Goal: Participate in discussion: Engage in conversation with other users on a specific topic

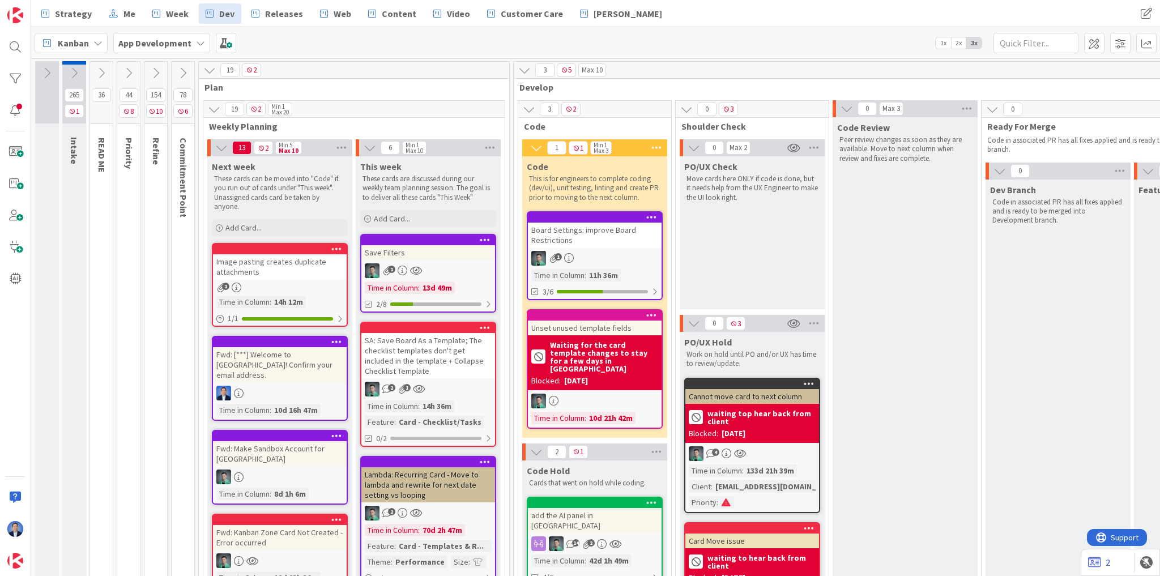
click at [597, 239] on div "Board Settings: improve Board Restrictions" at bounding box center [595, 235] width 134 height 25
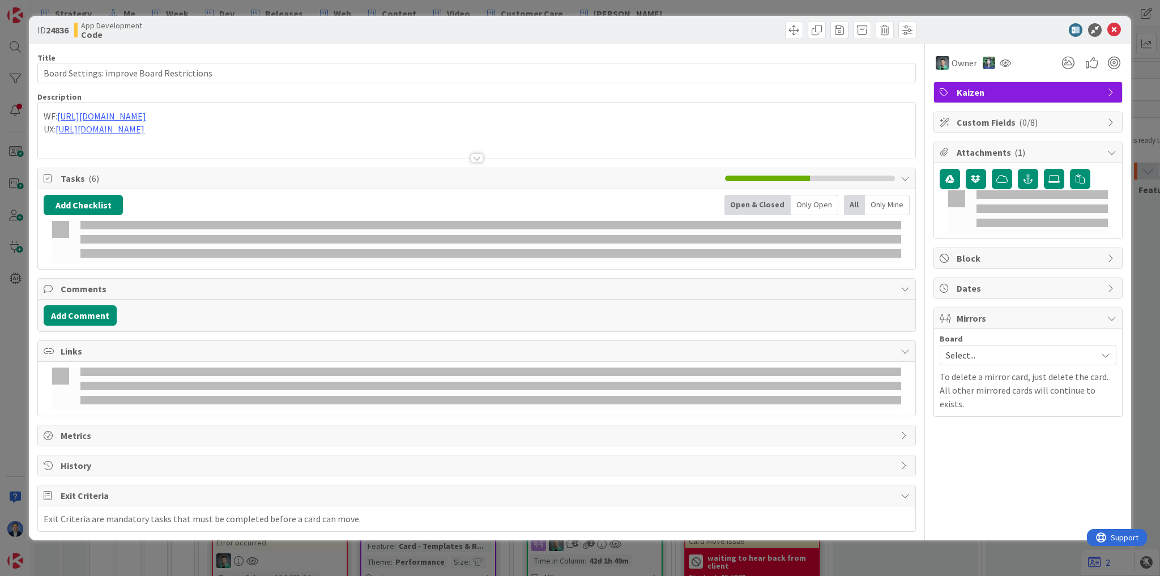
type input "Board Settings: improve Board Restrictions"
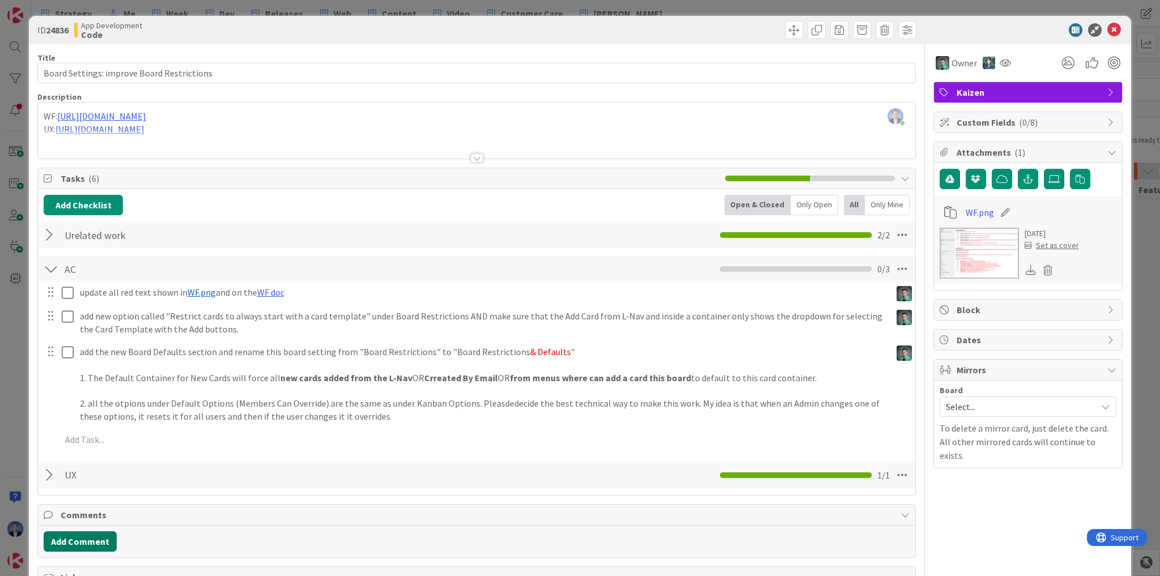
click at [80, 539] on button "Add Comment" at bounding box center [80, 541] width 73 height 20
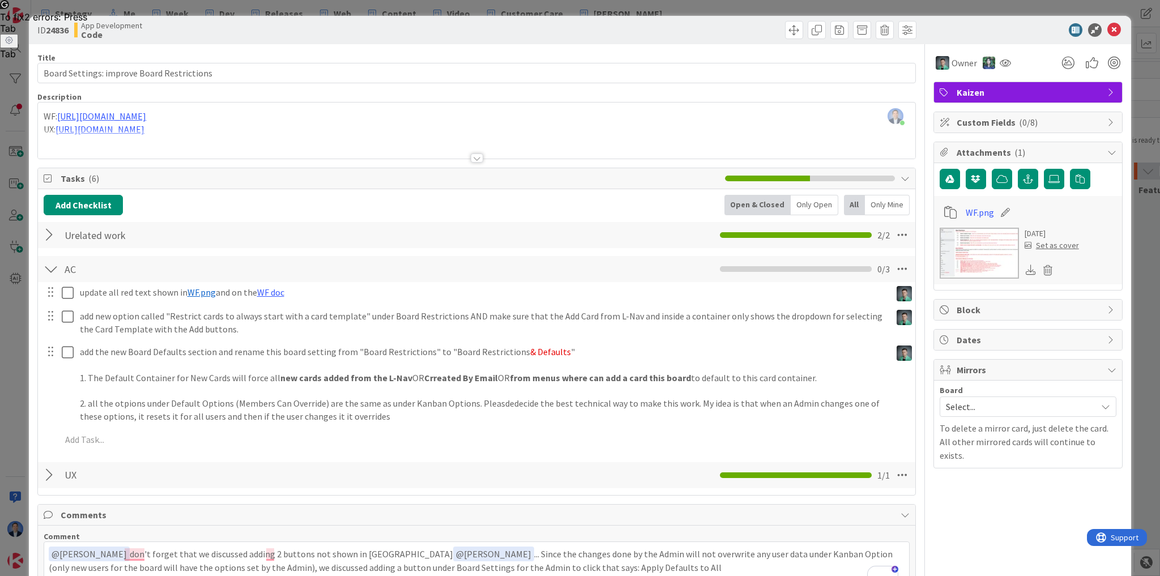
click at [512, 567] on p "﻿ @ [PERSON_NAME] ﻿ don't forget that we discussed adding 2 buttons not shown i…" at bounding box center [477, 560] width 856 height 28
click at [572, 569] on p "﻿ @ [PERSON_NAME] ﻿ don't forget that we discussed adding 2 buttons not shown i…" at bounding box center [477, 560] width 856 height 28
click at [741, 570] on p "﻿ @ [PERSON_NAME] ﻿ don't forget that we discussed adding 2 buttons not shown i…" at bounding box center [477, 560] width 856 height 28
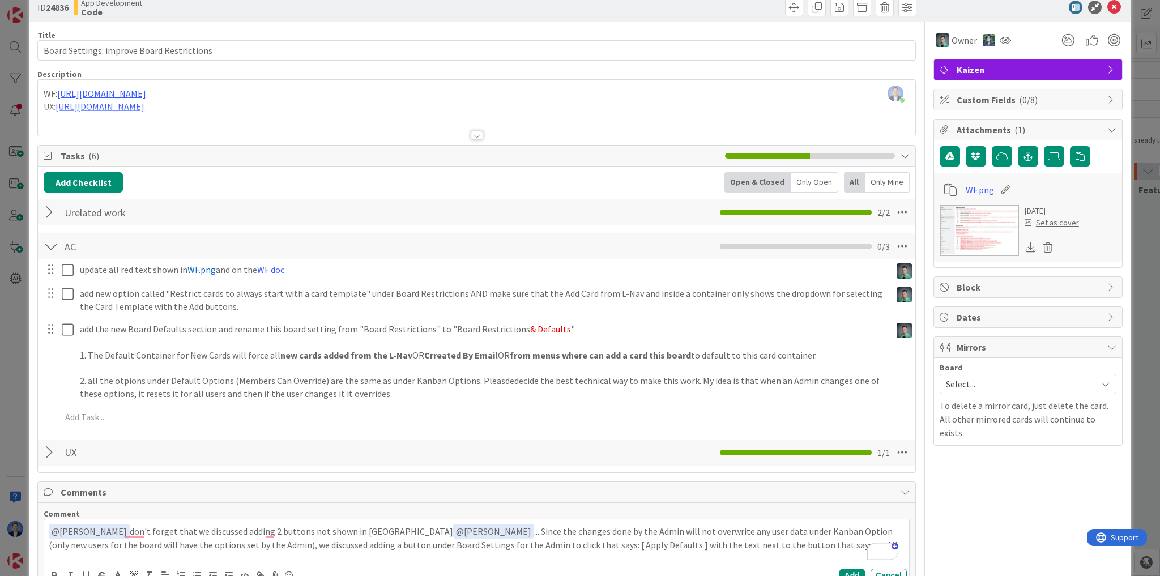
scroll to position [50, 0]
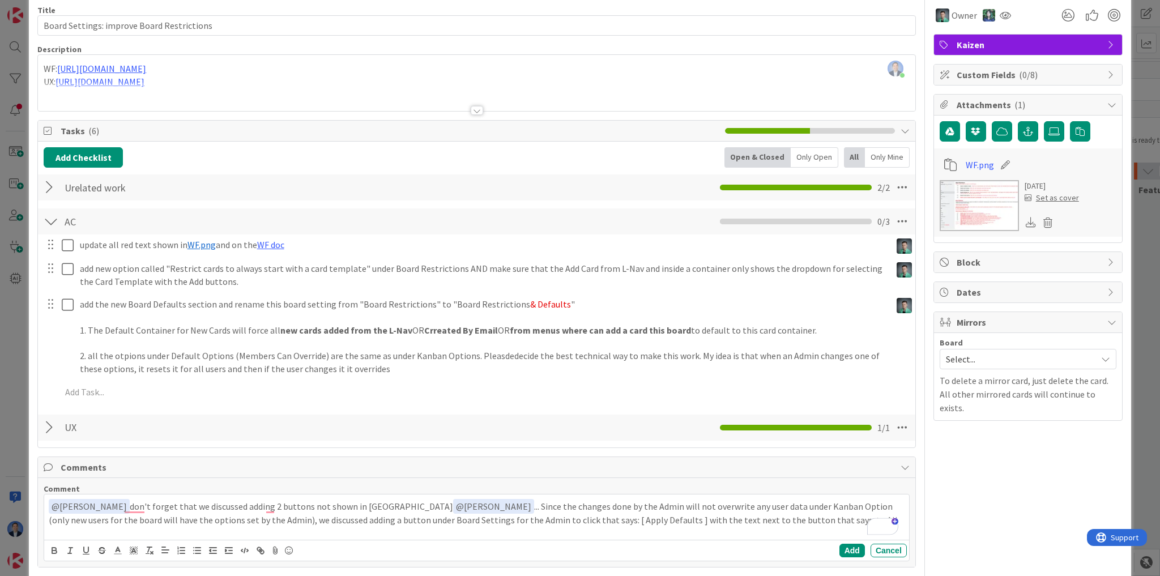
drag, startPoint x: 741, startPoint y: 570, endPoint x: 750, endPoint y: 544, distance: 28.1
click at [745, 569] on div "Title 43 / 128 Board Settings: improve Board Restrictions Description [PERSON_N…" at bounding box center [476, 373] width 878 height 752
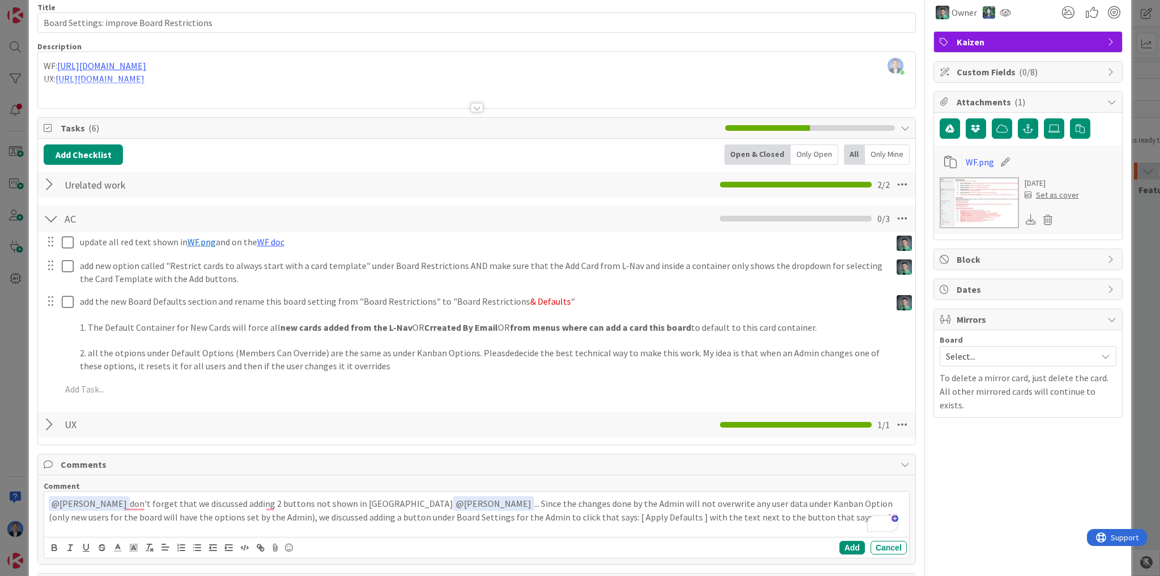
click at [738, 513] on p "﻿ @ [PERSON_NAME] ﻿ don't forget that we discussed adding 2 buttons not shown i…" at bounding box center [477, 510] width 856 height 28
drag, startPoint x: 738, startPoint y: 513, endPoint x: 751, endPoint y: 512, distance: 13.6
click at [751, 512] on p "﻿ @ [PERSON_NAME] ﻿ don't forget that we discussed adding 2 buttons not shown i…" at bounding box center [477, 510] width 856 height 28
drag, startPoint x: 513, startPoint y: 516, endPoint x: 578, endPoint y: 512, distance: 64.7
click at [578, 512] on p "﻿ @ [PERSON_NAME] ﻿ don't forget that we discussed adding 2 buttons not shown i…" at bounding box center [477, 516] width 856 height 41
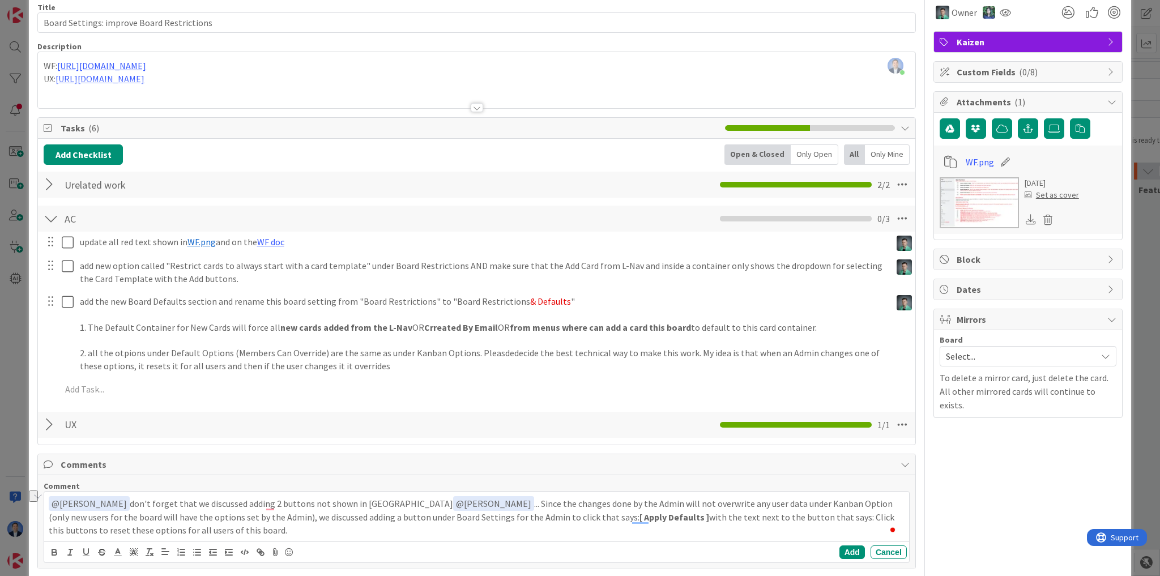
click at [804, 520] on p "﻿ @ [PERSON_NAME] ﻿ don't forget that we discussed adding 2 buttons not shown i…" at bounding box center [477, 516] width 856 height 41
click at [140, 519] on p "﻿ @ [PERSON_NAME] ﻿ don't forget that we discussed adding 2 buttons not shown i…" at bounding box center [477, 516] width 856 height 41
click at [136, 527] on p "﻿ @ [PERSON_NAME] ﻿ don't forget that we discussed adding 2 buttons not shown i…" at bounding box center [477, 516] width 856 height 41
click at [66, 527] on p "﻿ @ [PERSON_NAME] ﻿ don't forget that we discussed adding 2 buttons not shown i…" at bounding box center [477, 516] width 856 height 41
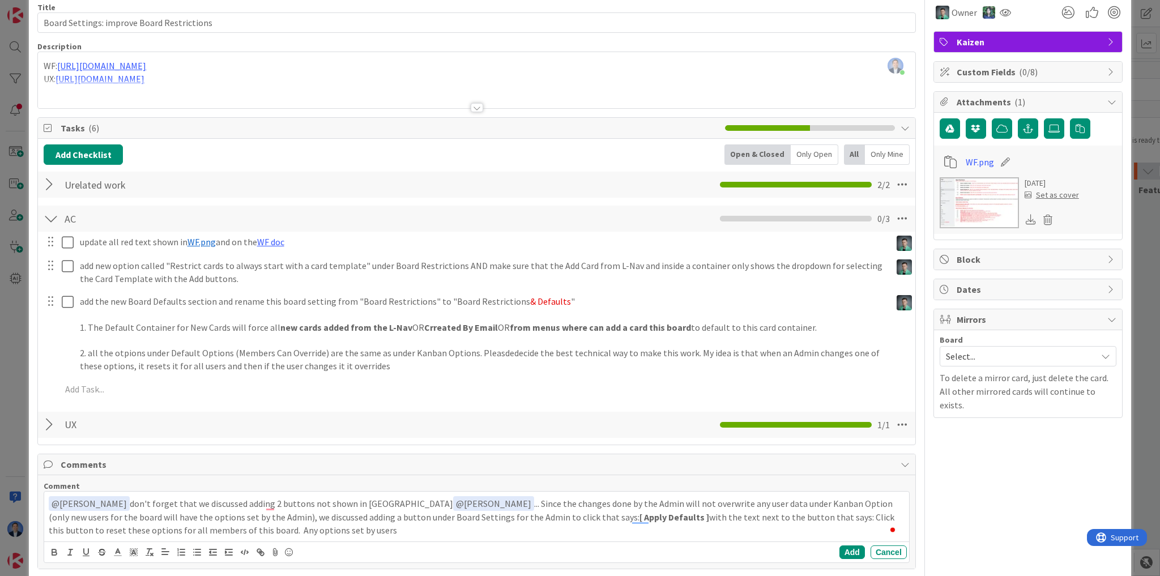
click at [233, 529] on p "﻿ @ [PERSON_NAME] ﻿ don't forget that we discussed adding 2 buttons not shown i…" at bounding box center [477, 516] width 856 height 41
click at [157, 529] on p "﻿ @ [PERSON_NAME] ﻿ don't forget that we discussed adding 2 buttons not shown i…" at bounding box center [477, 516] width 856 height 41
drag, startPoint x: 157, startPoint y: 529, endPoint x: 337, endPoint y: 556, distance: 181.4
click at [337, 556] on div "﻿ @ [PERSON_NAME] ﻿ don't forget that we discussed adding 2 buttons not shown i…" at bounding box center [476, 527] width 865 height 71
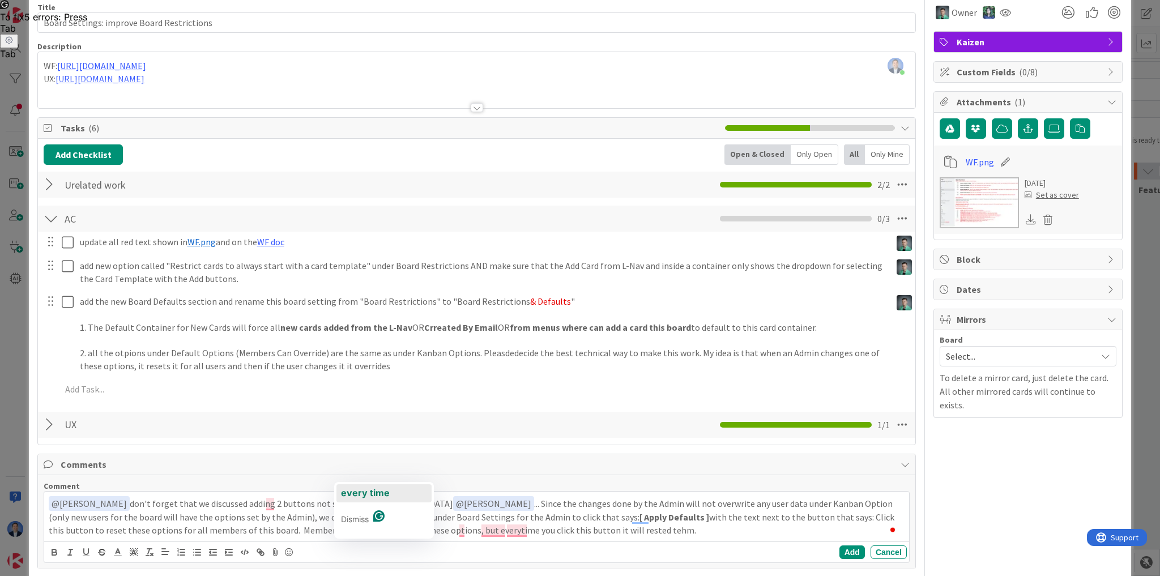
click at [371, 489] on span "every time" at bounding box center [365, 492] width 49 height 11
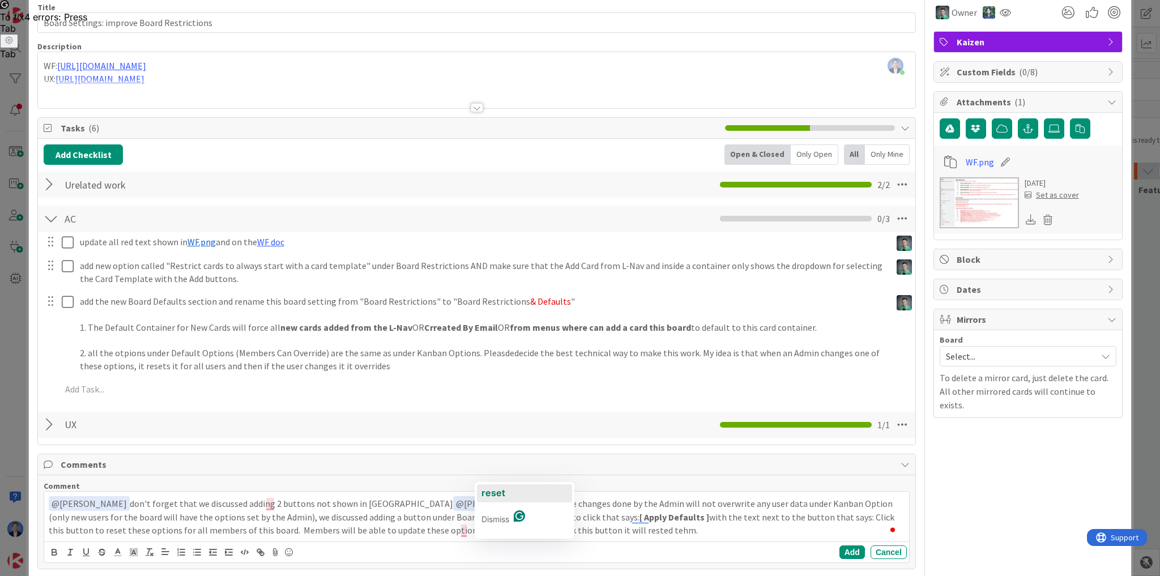
click at [506, 494] on button "reset" at bounding box center [524, 493] width 95 height 18
click at [514, 496] on span "them" at bounding box center [514, 492] width 23 height 11
click at [511, 528] on p "﻿ @ [PERSON_NAME] ﻿ don't forget that we discussed adding 2 buttons not shown i…" at bounding box center [477, 516] width 856 height 41
click at [528, 496] on span "e" at bounding box center [529, 492] width 5 height 11
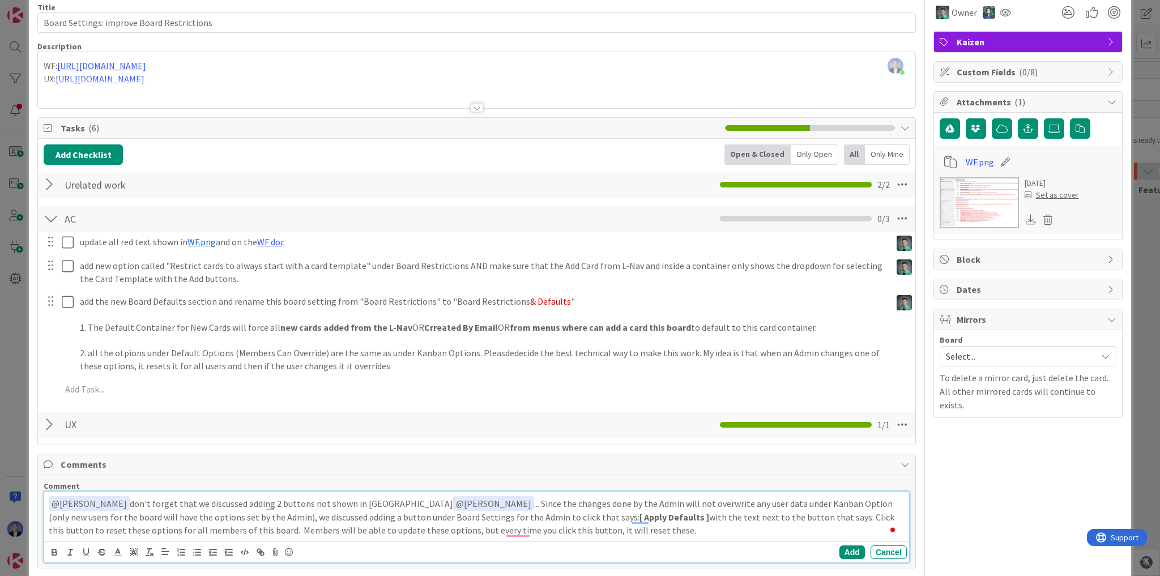
click at [575, 532] on p "﻿ @ [PERSON_NAME] ﻿ don't forget that we discussed adding 2 buttons not shown i…" at bounding box center [477, 516] width 856 height 41
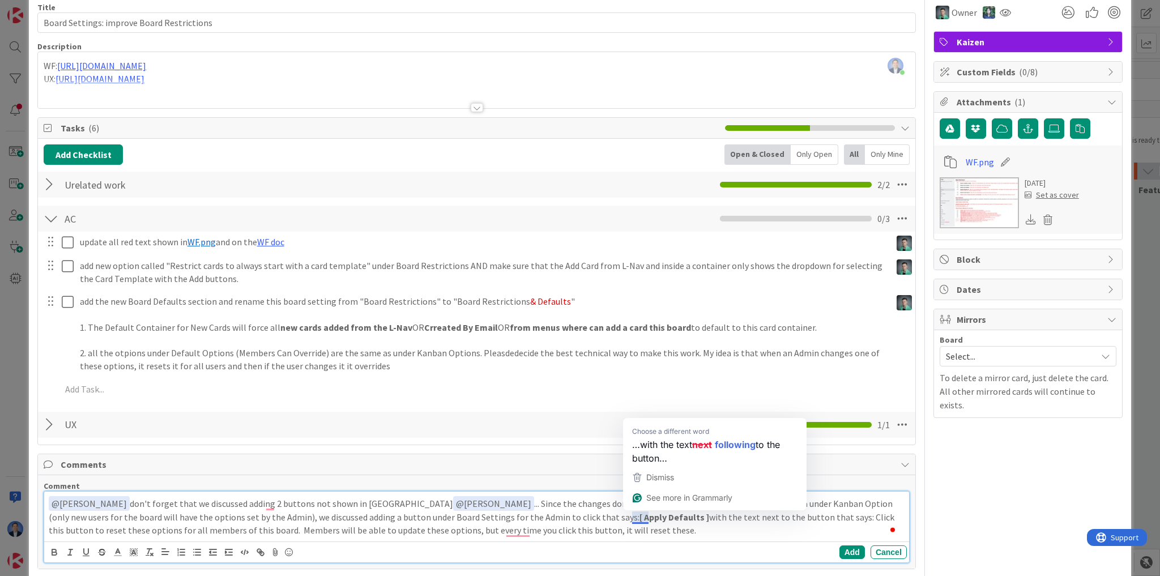
click at [539, 527] on p "﻿ @ [PERSON_NAME] ﻿ don't forget that we discussed adding 2 buttons not shown i…" at bounding box center [477, 516] width 856 height 41
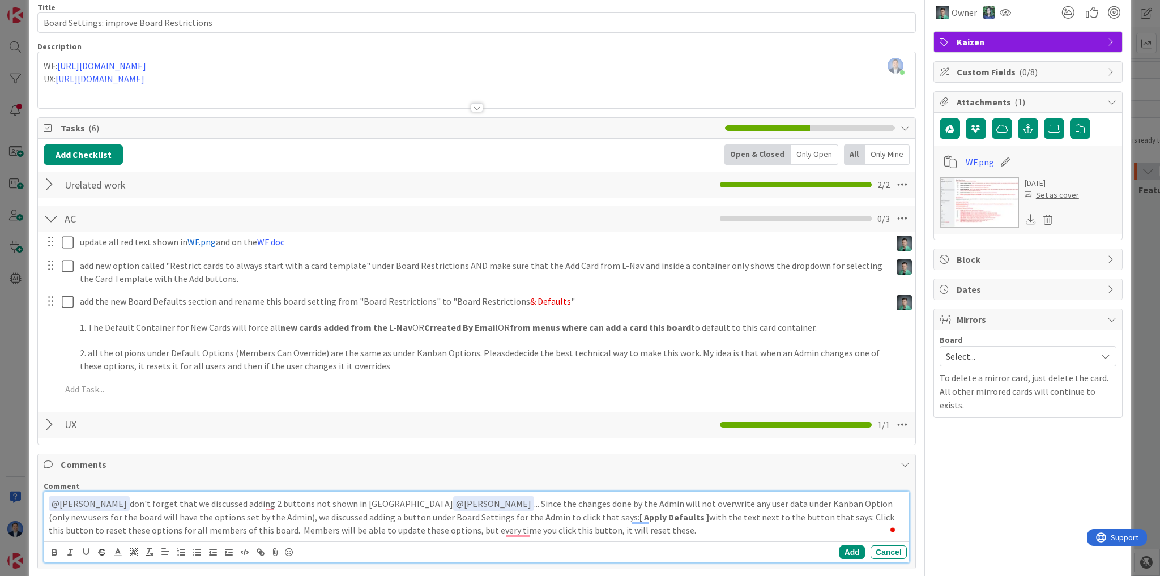
click at [514, 530] on p "﻿ @ [PERSON_NAME] ﻿ don't forget that we discussed adding 2 buttons not shown i…" at bounding box center [477, 516] width 856 height 41
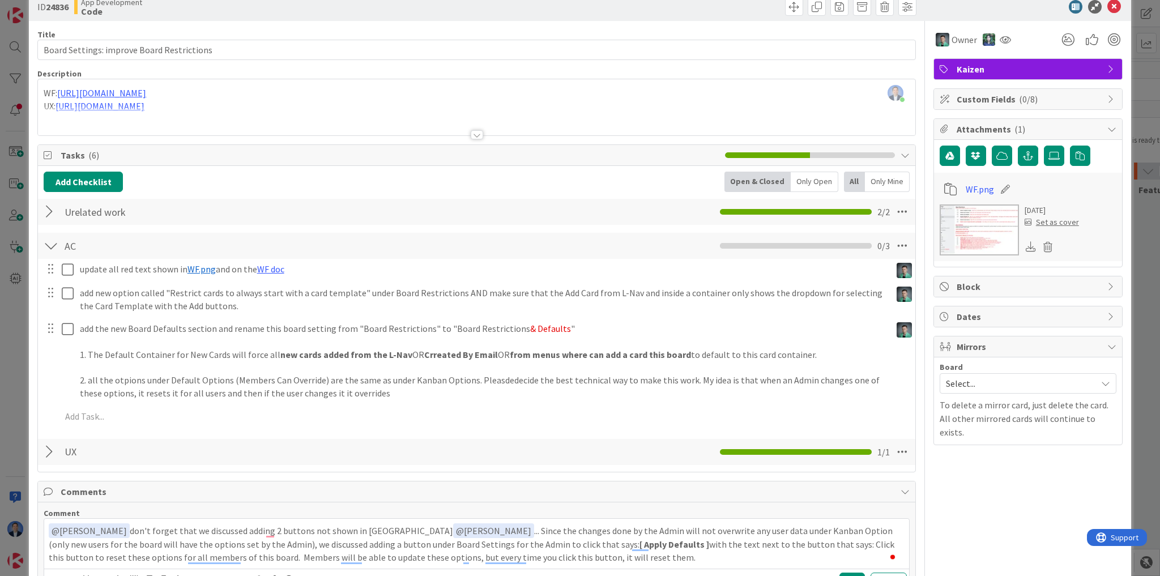
scroll to position [0, 0]
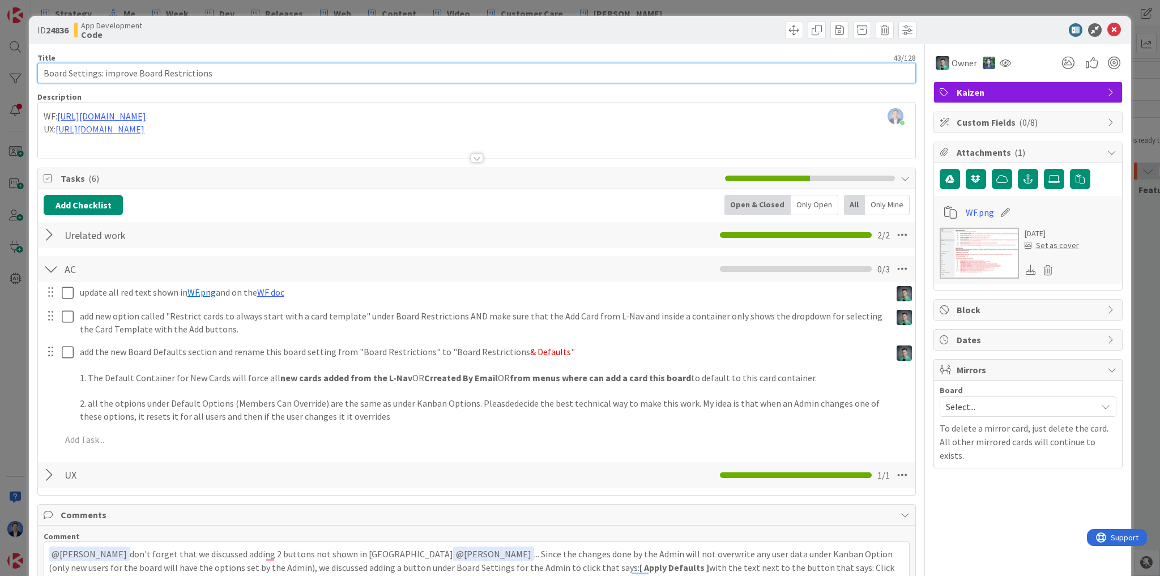
click at [143, 69] on input "Board Settings: improve Board Restrictions" at bounding box center [476, 73] width 878 height 20
drag, startPoint x: 143, startPoint y: 69, endPoint x: 202, endPoint y: 64, distance: 59.6
click at [202, 64] on input "Board Settings: improve Board Restrictions" at bounding box center [476, 73] width 878 height 20
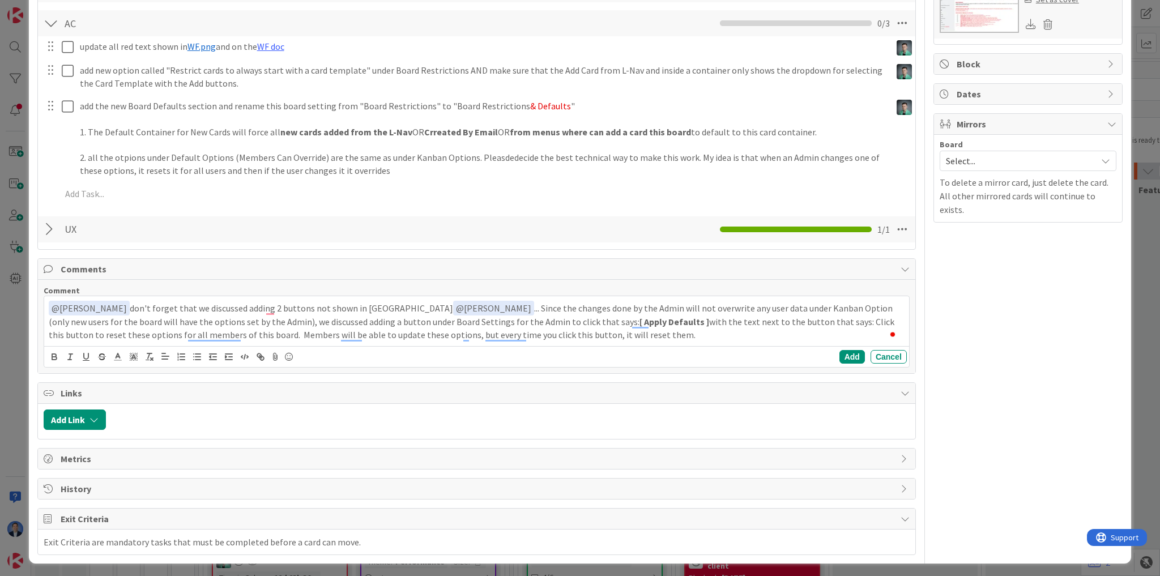
scroll to position [246, 0]
drag, startPoint x: 436, startPoint y: 305, endPoint x: 541, endPoint y: 328, distance: 107.4
click at [541, 328] on p "﻿ @ [PERSON_NAME] ﻿ don't forget that we discussed adding 2 buttons not shown i…" at bounding box center [477, 320] width 856 height 41
copy p "Since the changes done by the Admin will not overwrite any user data under Kanb…"
drag, startPoint x: 703, startPoint y: 328, endPoint x: 709, endPoint y: 326, distance: 5.9
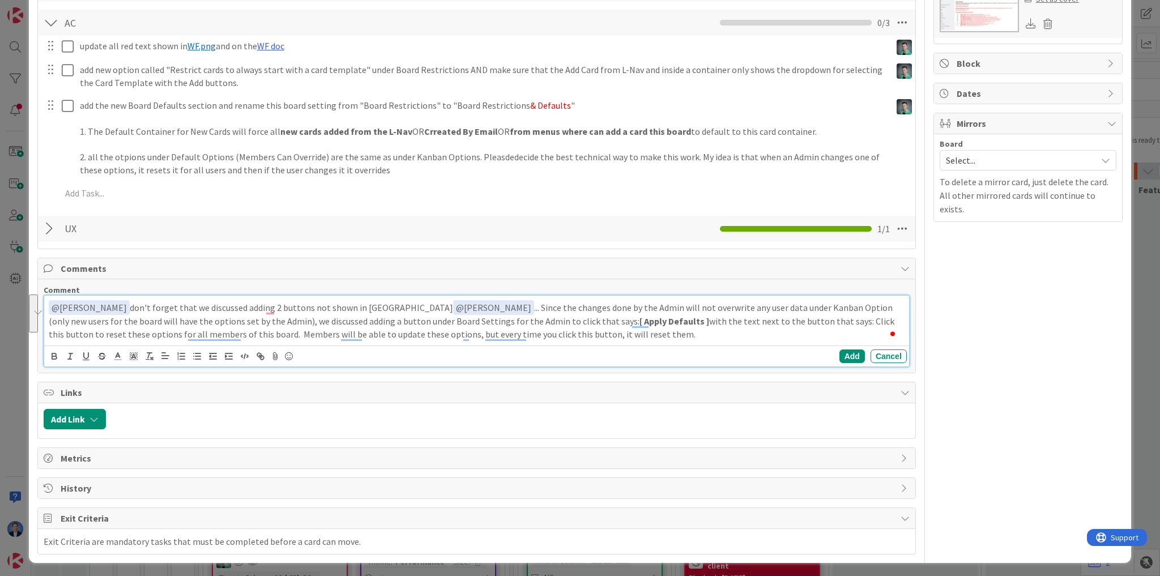
click at [704, 328] on p "﻿ @ [PERSON_NAME] ﻿ don't forget that we discussed adding 2 buttons not shown i…" at bounding box center [477, 320] width 856 height 41
click at [749, 320] on p "﻿ @ [PERSON_NAME] ﻿ don't forget that we discussed adding 2 buttons not shown i…" at bounding box center [477, 320] width 856 height 41
drag, startPoint x: 749, startPoint y: 320, endPoint x: 761, endPoint y: 342, distance: 25.4
click at [761, 342] on div "﻿ @ [PERSON_NAME] ﻿ don't forget that we discussed adding 2 buttons not shown i…" at bounding box center [476, 321] width 865 height 50
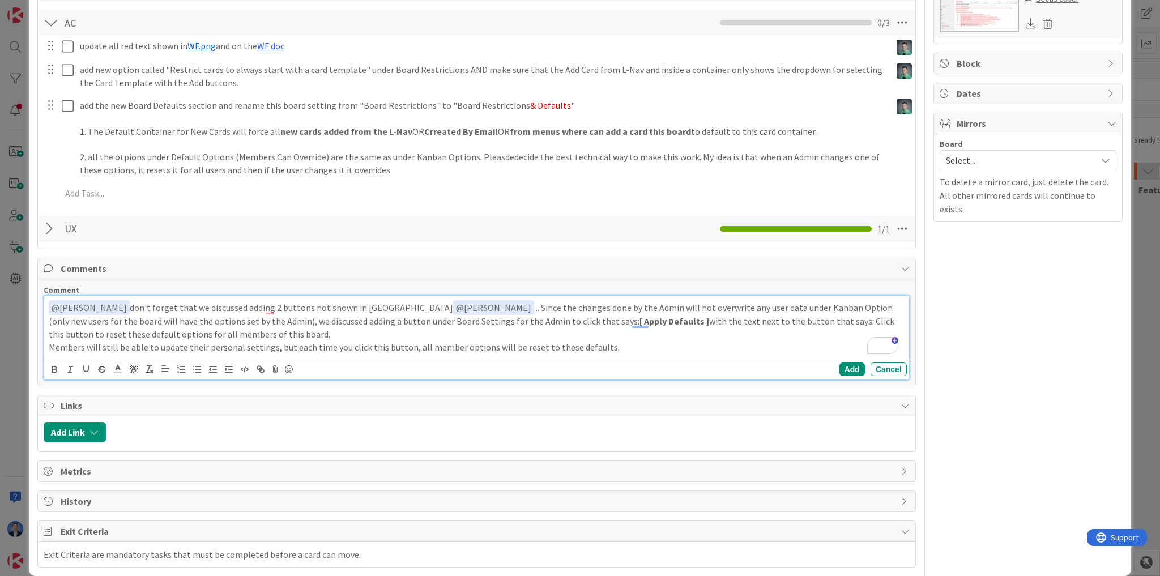
click at [740, 319] on p "﻿ @ [PERSON_NAME] ﻿ don't forget that we discussed adding 2 buttons not shown i…" at bounding box center [477, 320] width 856 height 41
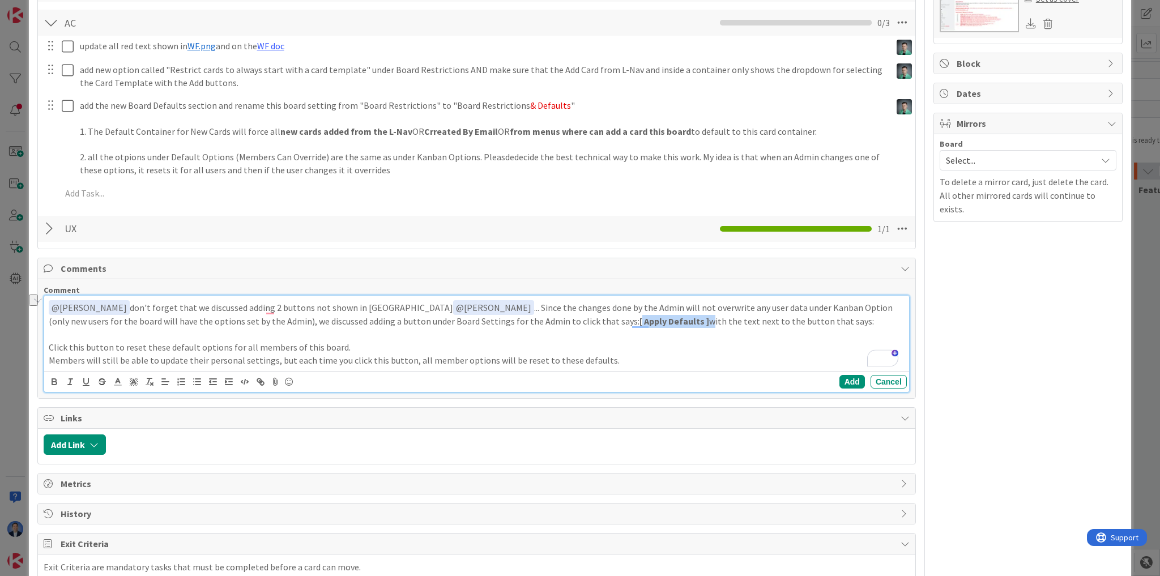
drag, startPoint x: 583, startPoint y: 322, endPoint x: 515, endPoint y: 317, distance: 68.7
click at [515, 317] on p "﻿ @ [PERSON_NAME] ﻿ don't forget that we discussed adding 2 buttons not shown i…" at bounding box center [477, 314] width 856 height 28
click at [512, 317] on p "﻿ @ [PERSON_NAME] ﻿ don't forget that we discussed adding 2 buttons not shown i…" at bounding box center [477, 314] width 856 height 28
drag, startPoint x: 512, startPoint y: 317, endPoint x: 524, endPoint y: 340, distance: 25.6
click at [580, 320] on p "﻿ @ [PERSON_NAME] ﻿ don't forget that we discussed adding 2 buttons not shown i…" at bounding box center [477, 314] width 856 height 28
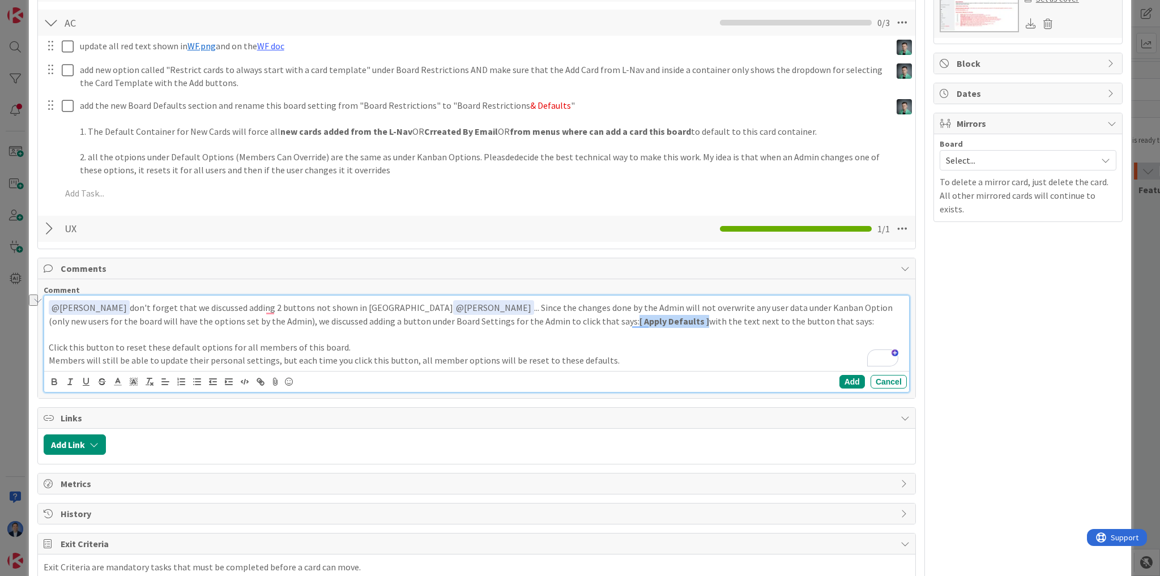
copy strong "[ Apply Defaults ]"
click at [230, 334] on p "To enrich screen reader interactions, please activate Accessibility in Grammarl…" at bounding box center [477, 334] width 856 height 13
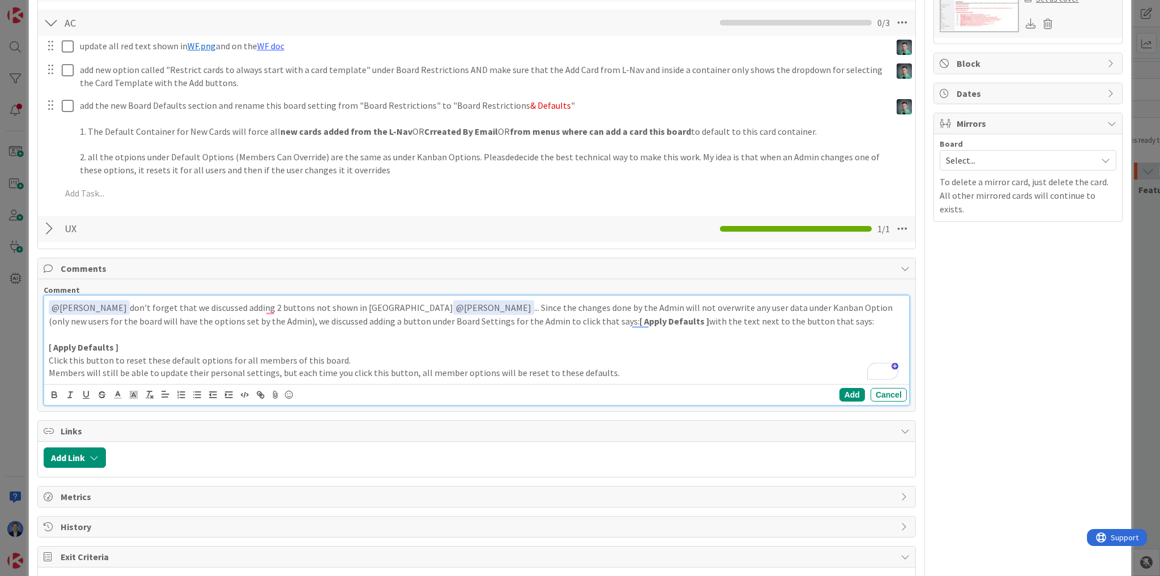
click at [636, 370] on p "Members will still be able to update their personal settings, but each time you…" at bounding box center [477, 372] width 856 height 13
click at [608, 371] on p "Members will still be able to update their personal settings, but each time you…" at bounding box center [477, 372] width 856 height 13
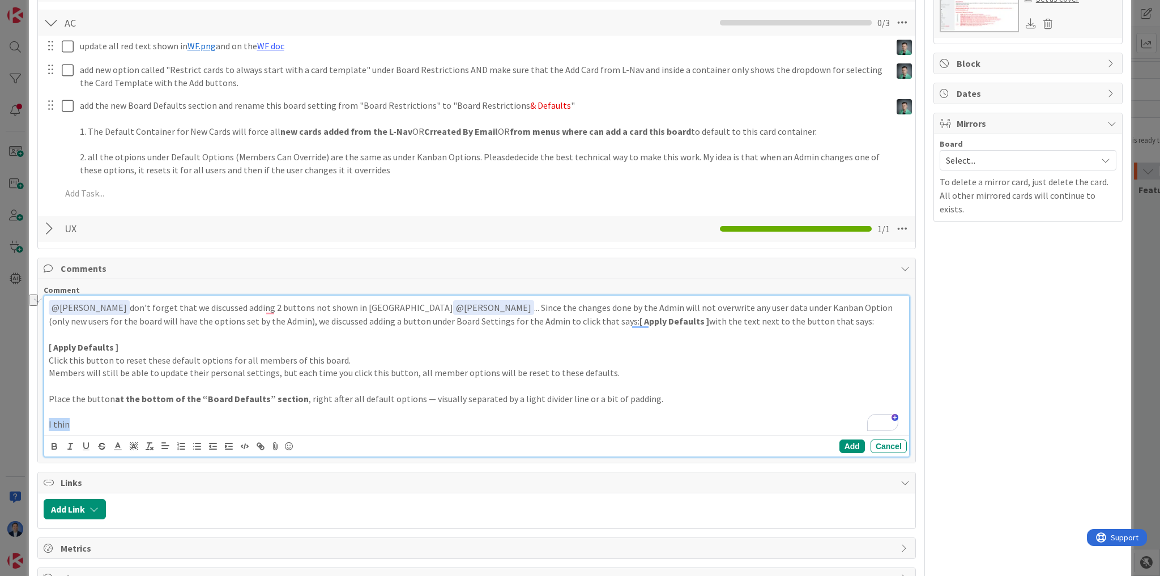
drag, startPoint x: 72, startPoint y: 425, endPoint x: 41, endPoint y: 421, distance: 31.3
click at [41, 421] on div "ID 24836 App Development Code Title 43 / 128 Board Settings: improve Board Rest…" at bounding box center [580, 211] width 1102 height 883
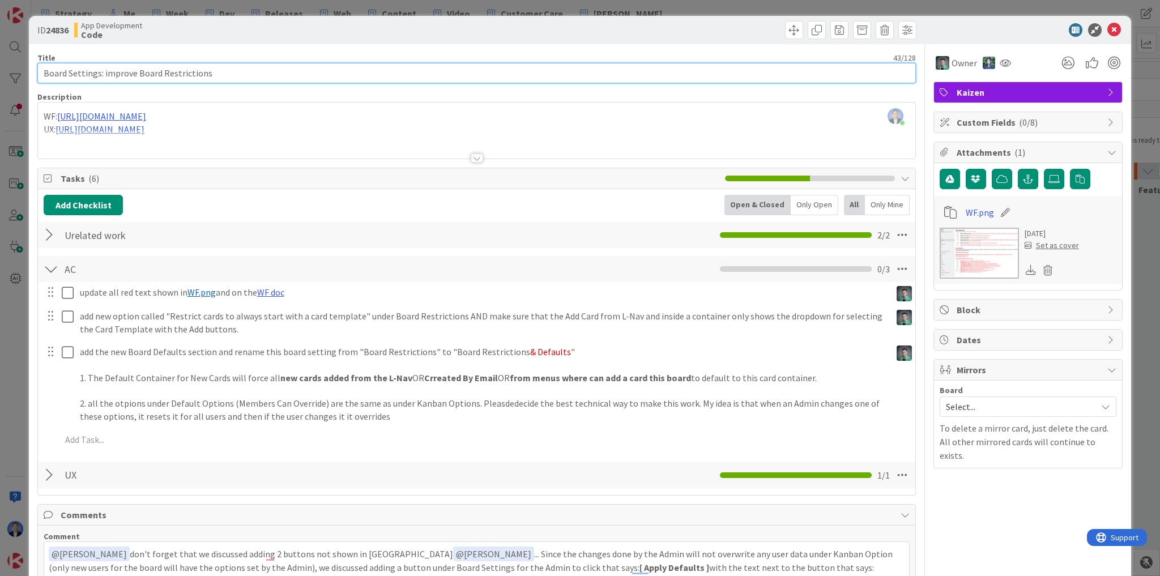
scroll to position [227, 0]
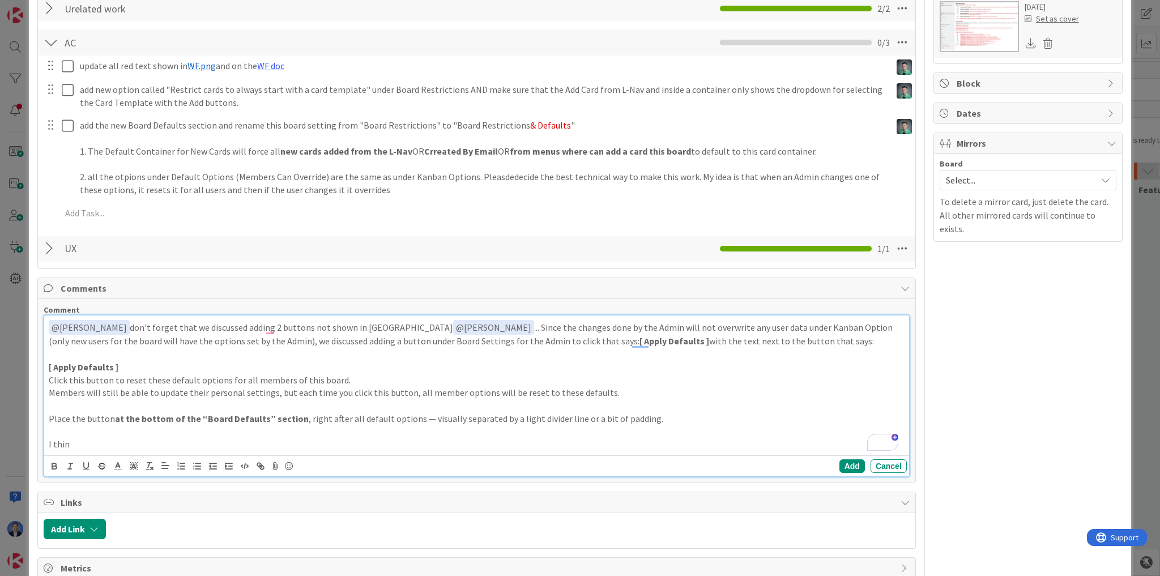
click at [122, 433] on p "To enrich screen reader interactions, please activate Accessibility in Grammarl…" at bounding box center [477, 431] width 856 height 13
drag, startPoint x: 49, startPoint y: 445, endPoint x: 41, endPoint y: 444, distance: 7.9
click at [41, 444] on div "ID 24836 App Development Code Title 43 / 128 Board Settings: improve Board Rest…" at bounding box center [580, 230] width 1102 height 883
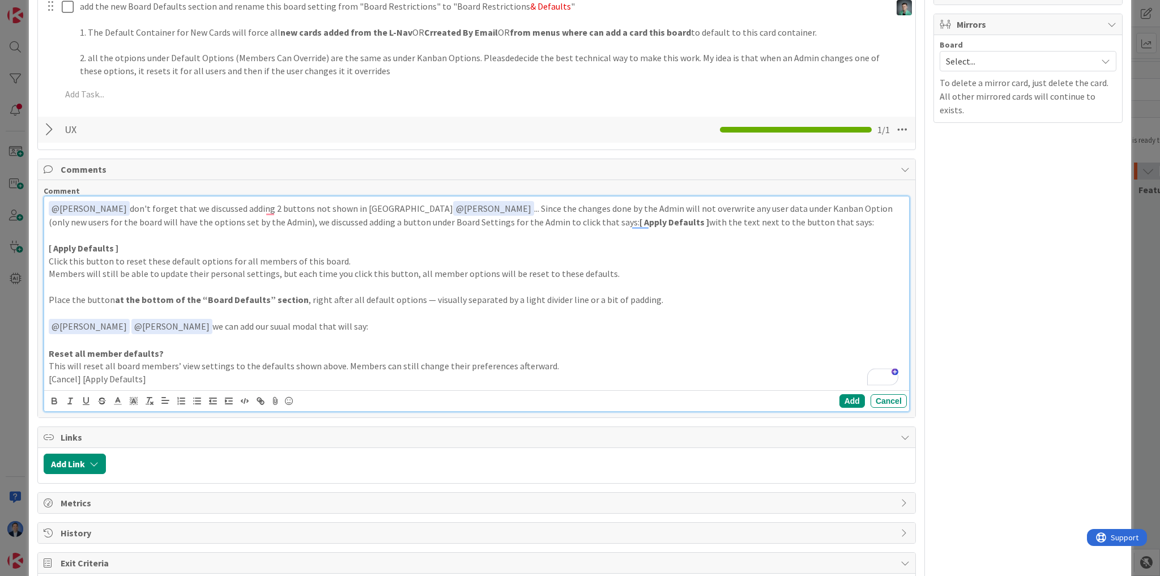
scroll to position [362, 0]
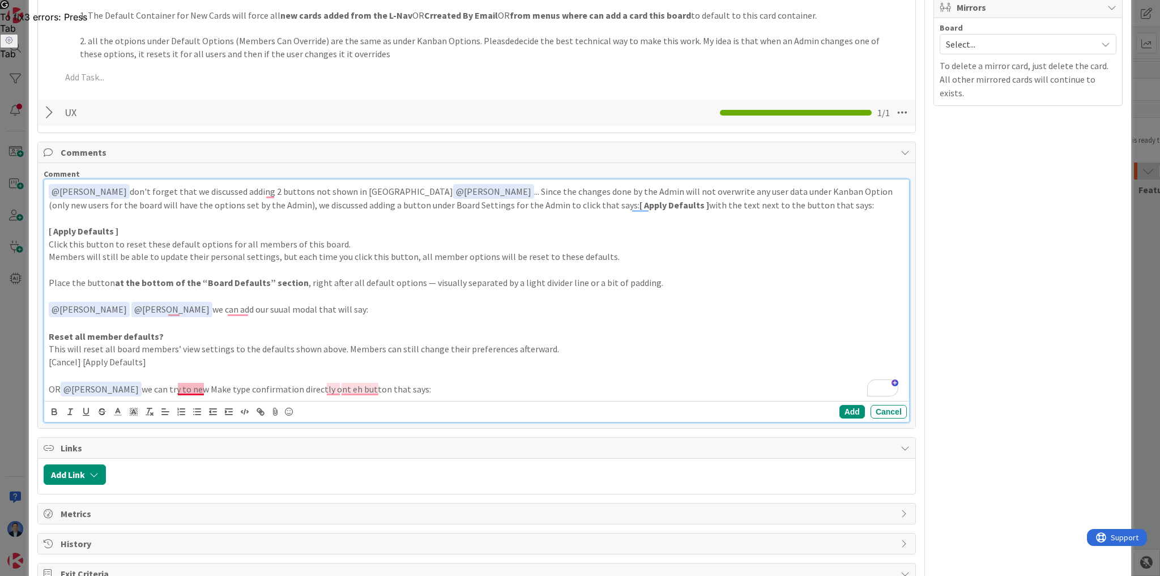
click at [187, 387] on p "OR ﻿ @ [PERSON_NAME] ﻿ we can try to new Make type confirmation directly ont eh…" at bounding box center [477, 389] width 856 height 15
click at [182, 383] on p "OR ﻿ @ [PERSON_NAME] ﻿ we can try to new Make type confirmation directly ont eh…" at bounding box center [477, 389] width 856 height 15
click at [335, 402] on span "on" at bounding box center [336, 405] width 11 height 11
click at [463, 388] on p "OR ﻿ @ [PERSON_NAME] ﻿ we can try the new Make type confirmation directly on th…" at bounding box center [477, 389] width 856 height 15
click at [514, 388] on p "OR ﻿ @ [PERSON_NAME] ﻿ we can try the new Make type confirmation directly on th…" at bounding box center [477, 389] width 856 height 15
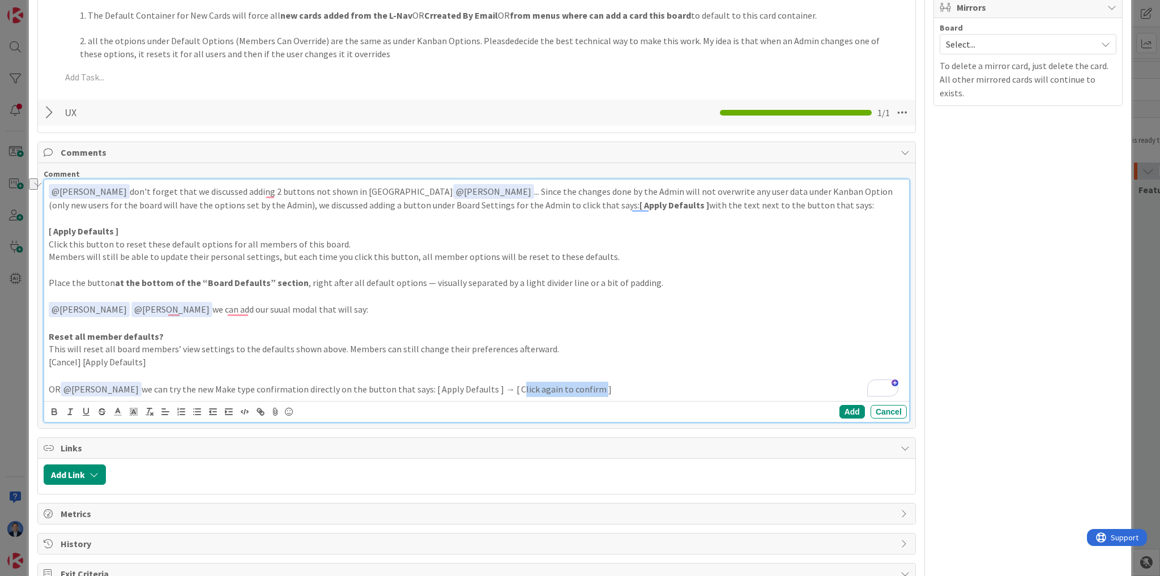
drag, startPoint x: 514, startPoint y: 388, endPoint x: 565, endPoint y: 386, distance: 51.0
click at [565, 386] on p "OR ﻿ @ [PERSON_NAME] ﻿ we can try the new Make type confirmation directly on th…" at bounding box center [477, 389] width 856 height 15
click at [622, 386] on p "OR ﻿ @ [PERSON_NAME] ﻿ we can try the new Make type confirmation directly on th…" at bounding box center [477, 389] width 856 height 15
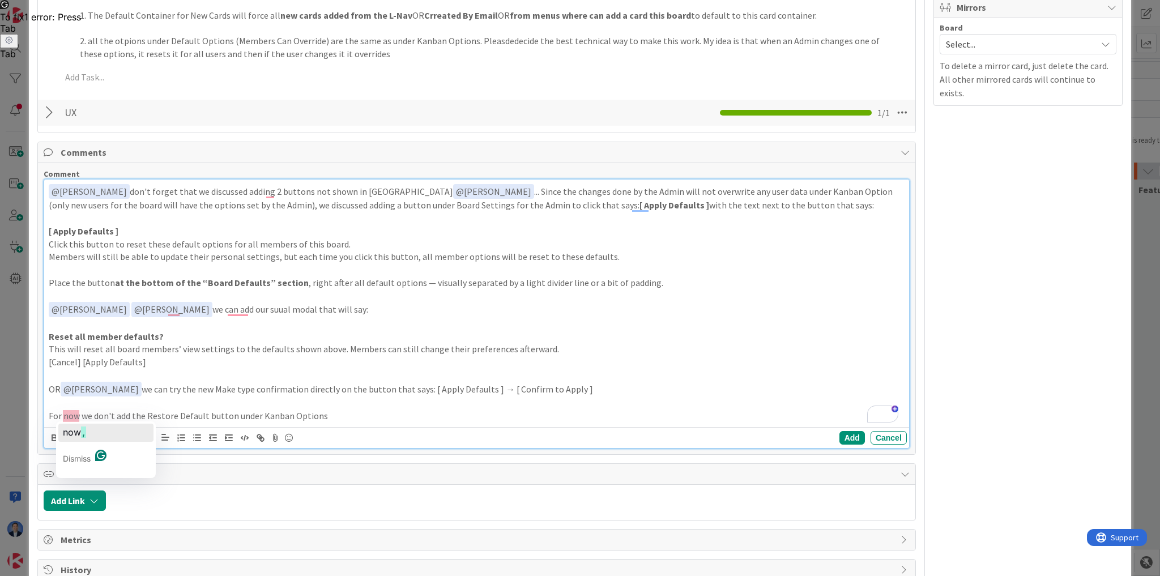
click at [82, 425] on div "now ," at bounding box center [74, 433] width 23 height 18
click at [348, 419] on p "For now, we don't add the Restore Default button under Kanban Options" at bounding box center [477, 415] width 856 height 13
click at [845, 431] on button "Add" at bounding box center [851, 438] width 25 height 14
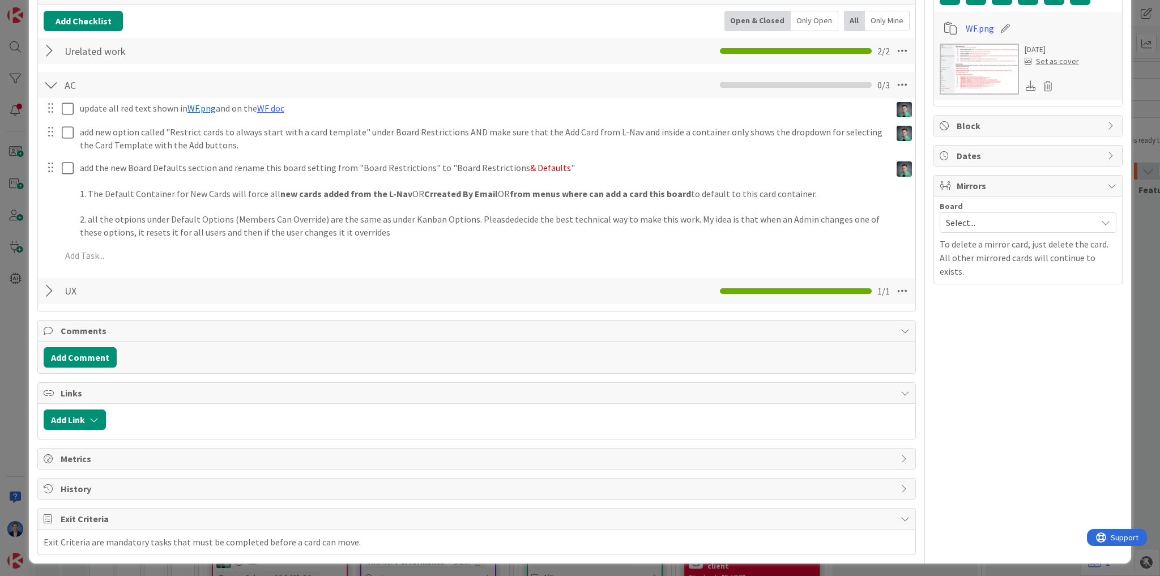
type input "Board Settings: improve Board Restrictions"
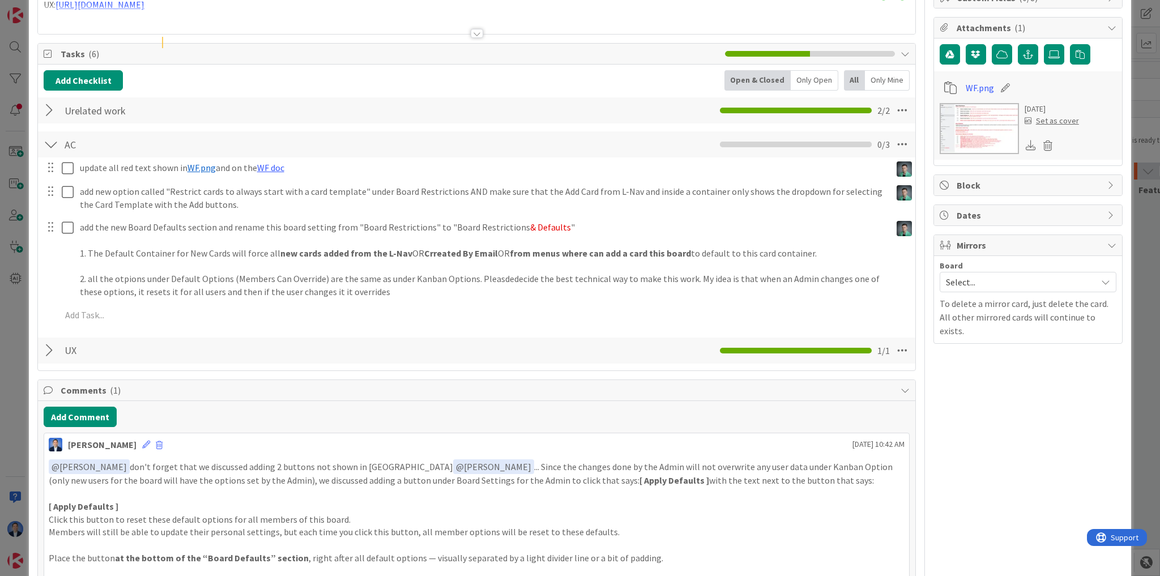
scroll to position [0, 0]
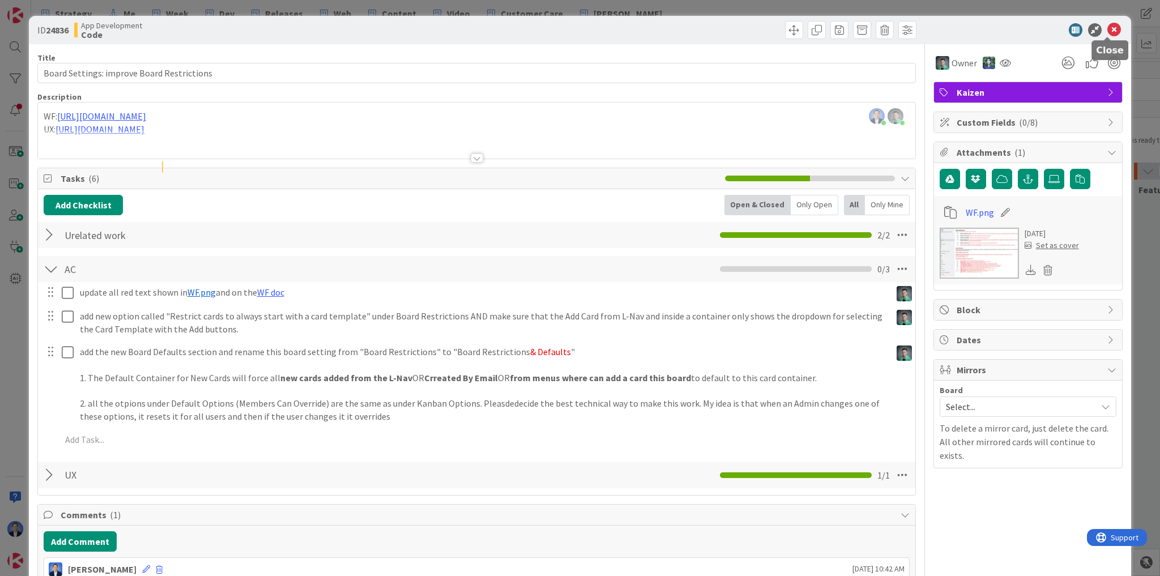
click at [1108, 28] on icon at bounding box center [1114, 30] width 14 height 14
